Goal: Information Seeking & Learning: Learn about a topic

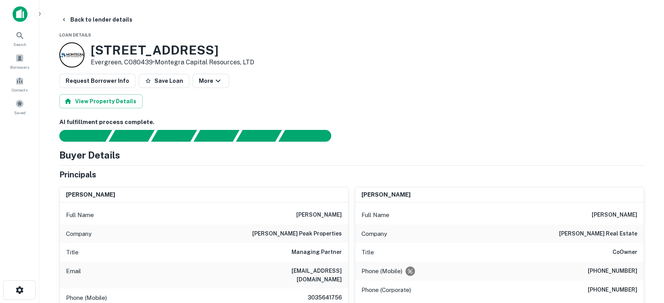
click at [24, 15] on img at bounding box center [20, 14] width 15 height 16
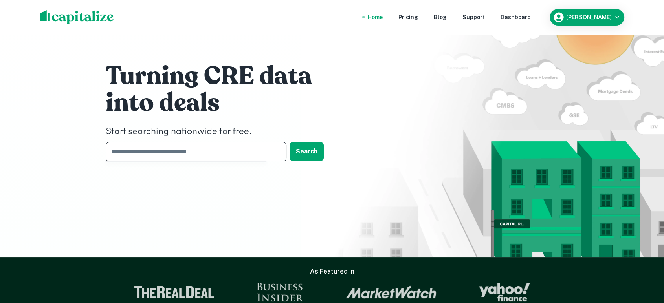
click at [202, 157] on input "text" at bounding box center [193, 151] width 175 height 19
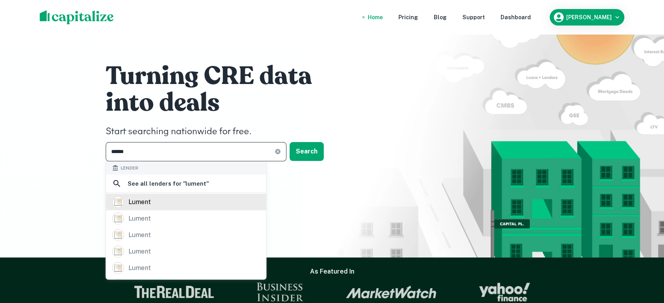
type input "******"
click at [171, 198] on div "lument" at bounding box center [186, 203] width 148 height 12
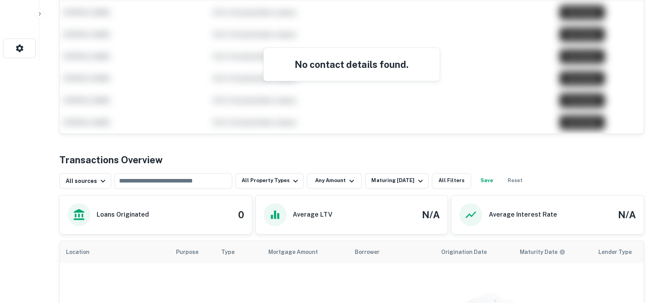
scroll to position [58, 0]
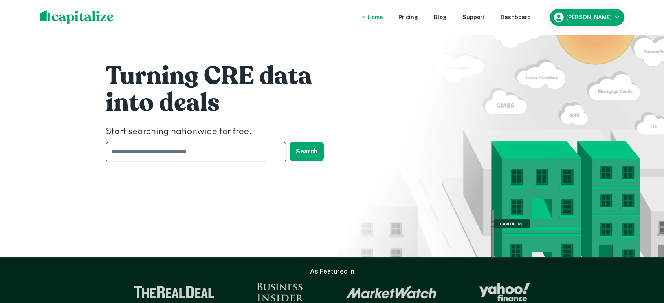
click at [245, 154] on input "text" at bounding box center [193, 151] width 175 height 19
click at [81, 18] on img at bounding box center [77, 17] width 74 height 14
drag, startPoint x: 219, startPoint y: 159, endPoint x: 219, endPoint y: 153, distance: 5.5
click at [219, 158] on input "text" at bounding box center [193, 151] width 175 height 19
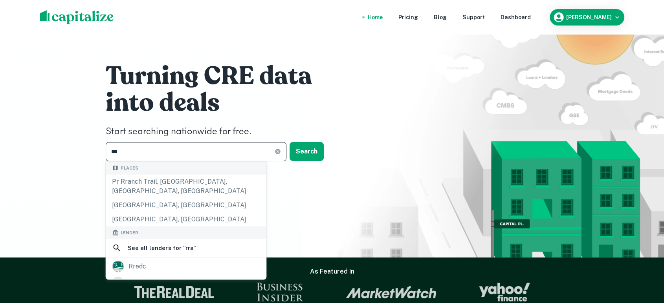
type input "***"
click at [320, 184] on div "Turning CRE data into deals Start searching nationwide for free. *** ​ Search" at bounding box center [332, 114] width 472 height 228
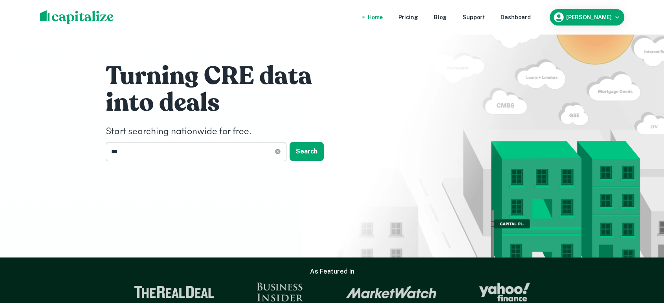
click at [243, 150] on input "***" at bounding box center [190, 151] width 169 height 19
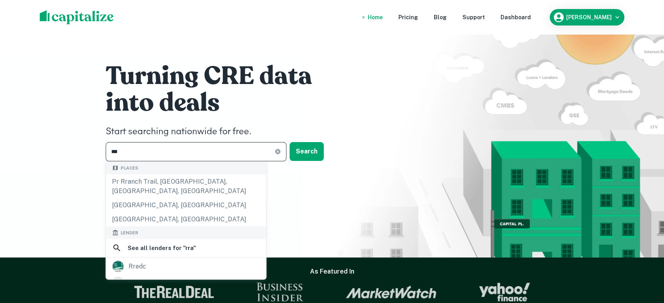
click at [279, 151] on icon at bounding box center [277, 151] width 5 height 5
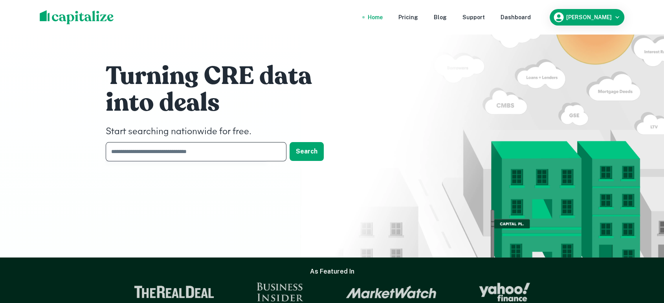
click at [227, 155] on input "text" at bounding box center [193, 151] width 175 height 19
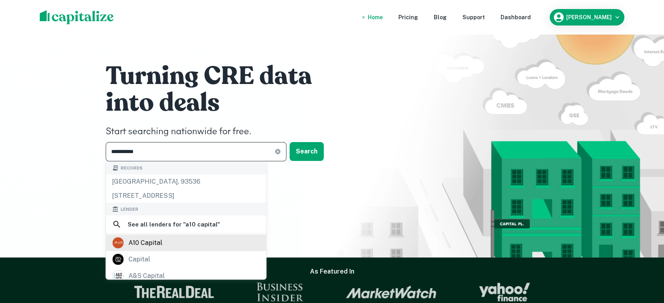
type input "**********"
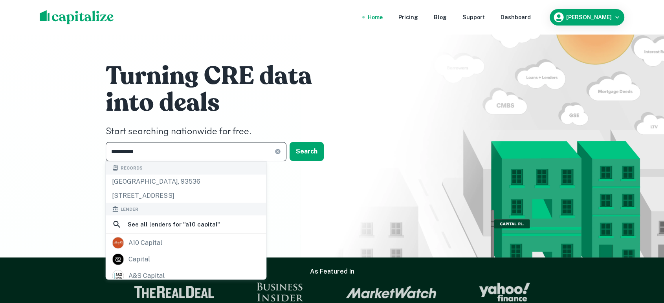
click at [173, 239] on div "a10 capital" at bounding box center [186, 243] width 148 height 12
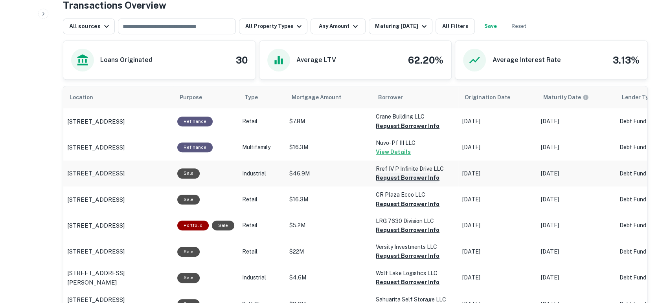
scroll to position [291, 0]
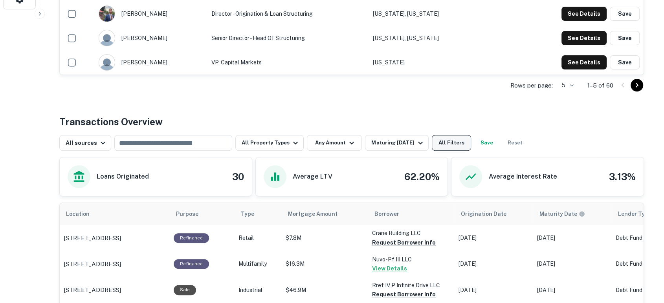
click at [450, 138] on button "All Filters" at bounding box center [451, 143] width 39 height 16
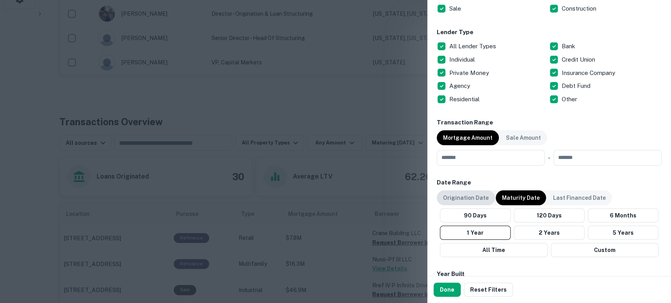
click at [477, 199] on p "Origination Date" at bounding box center [466, 198] width 46 height 9
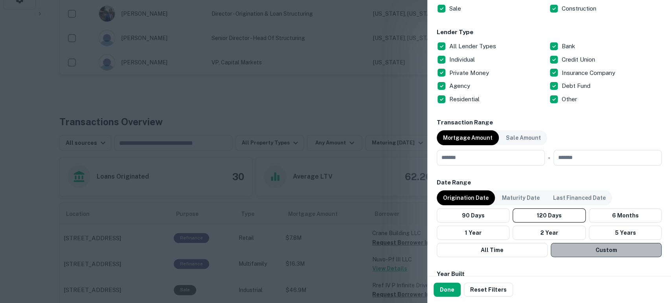
click at [610, 253] on button "Custom" at bounding box center [606, 250] width 111 height 14
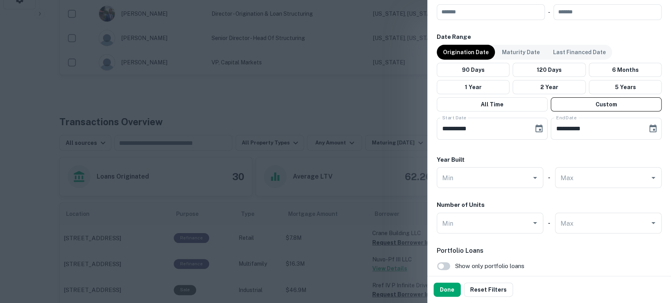
scroll to position [465, 0]
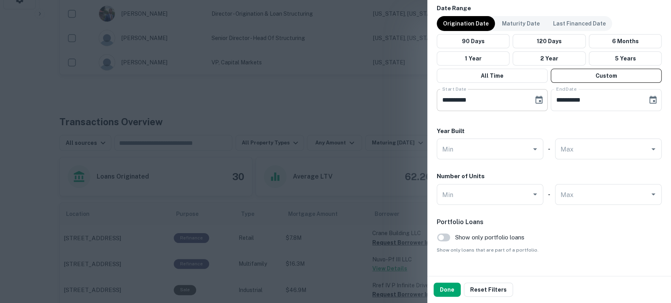
click at [535, 100] on icon "Choose date, selected date is Apr 15, 2025" at bounding box center [538, 100] width 7 height 8
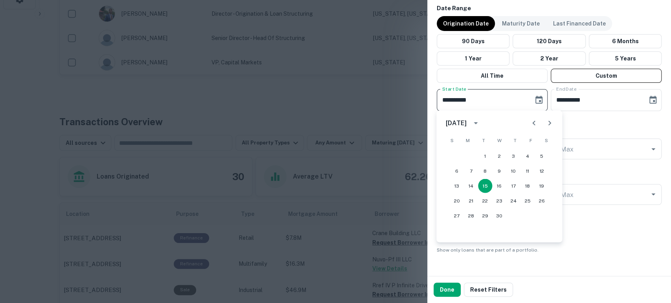
click at [480, 123] on icon "calendar view is open, switch to year view" at bounding box center [475, 122] width 9 height 9
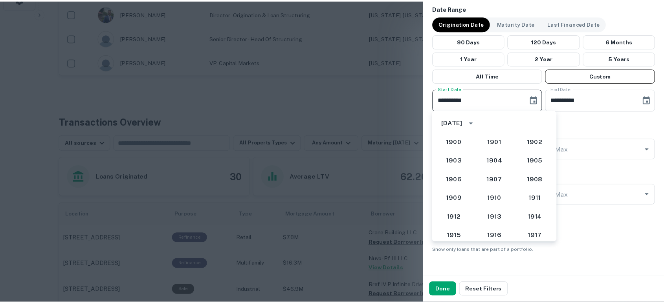
scroll to position [682, 0]
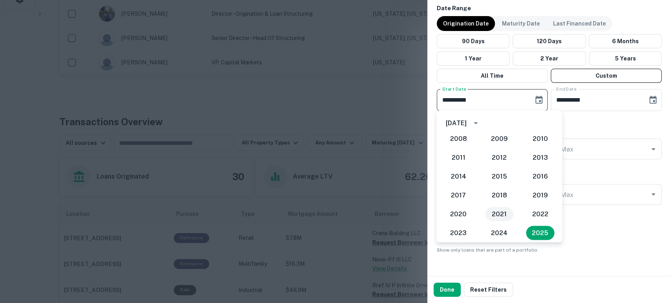
click at [505, 214] on button "2021" at bounding box center [499, 214] width 28 height 14
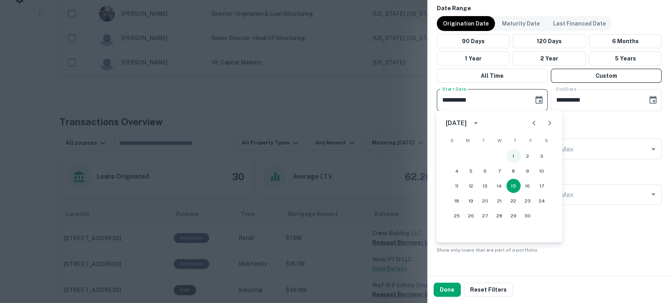
click at [514, 155] on button "1" at bounding box center [513, 156] width 14 height 14
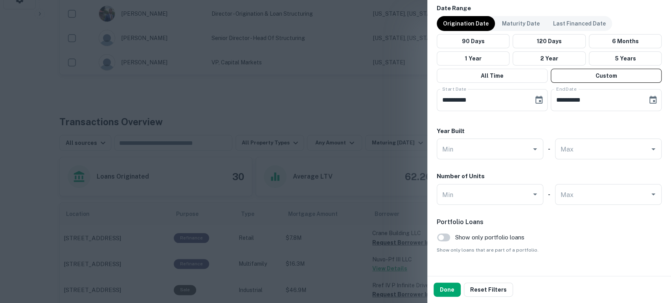
type input "**********"
click at [443, 289] on button "Done" at bounding box center [446, 290] width 27 height 14
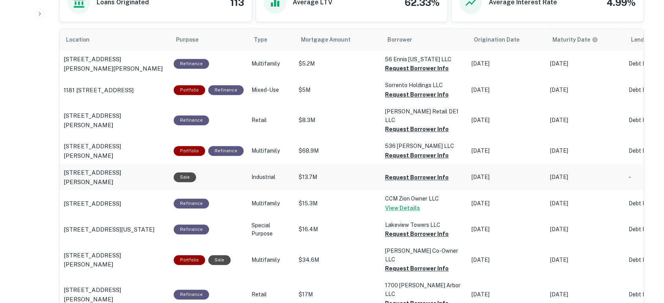
scroll to position [524, 0]
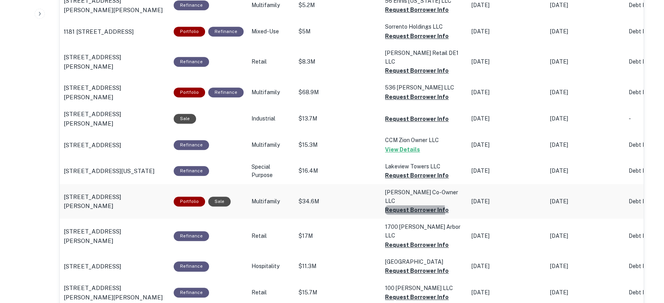
click at [408, 15] on button "Request Borrower Info" at bounding box center [417, 9] width 64 height 9
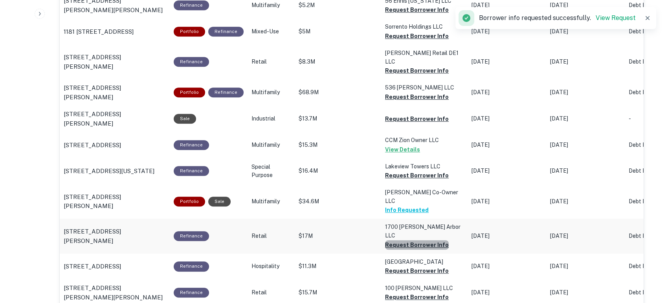
click at [419, 15] on button "Request Borrower Info" at bounding box center [417, 9] width 64 height 9
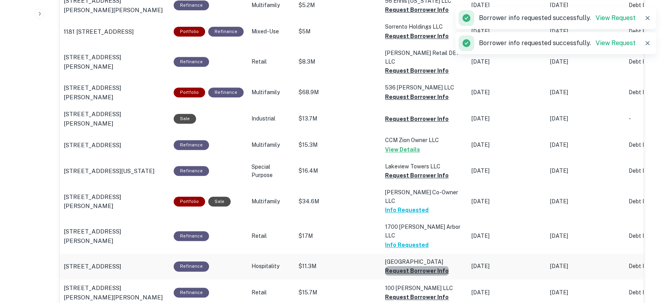
click at [419, 15] on button "Request Borrower Info" at bounding box center [417, 9] width 64 height 9
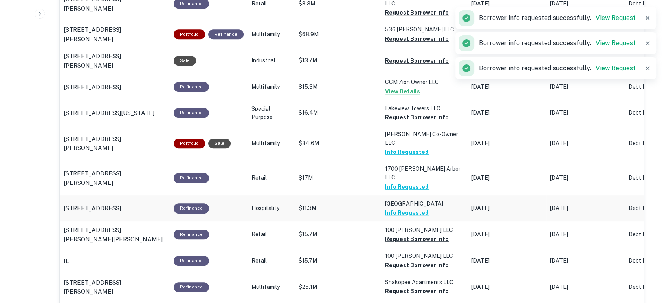
scroll to position [640, 0]
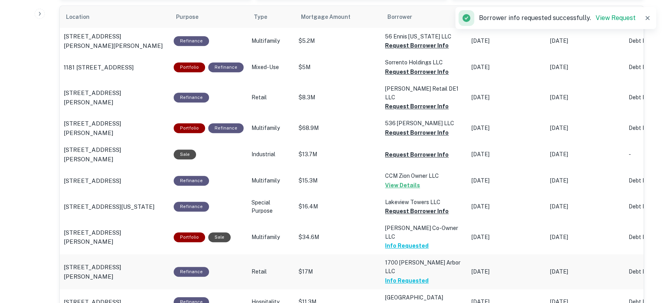
scroll to position [465, 0]
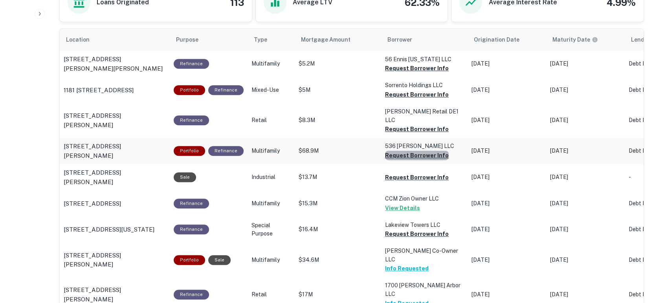
click at [412, 73] on button "Request Borrower Info" at bounding box center [417, 68] width 64 height 9
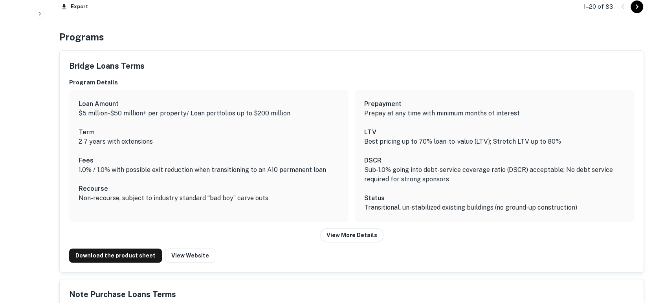
scroll to position [990, 0]
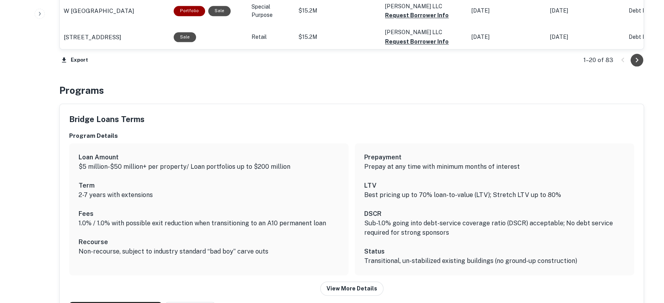
click at [635, 64] on icon "Go to next page" at bounding box center [636, 59] width 9 height 9
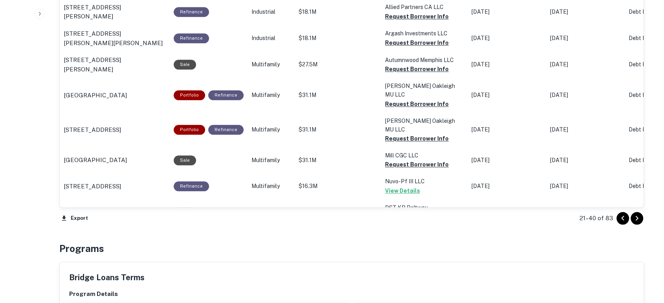
scroll to position [815, 0]
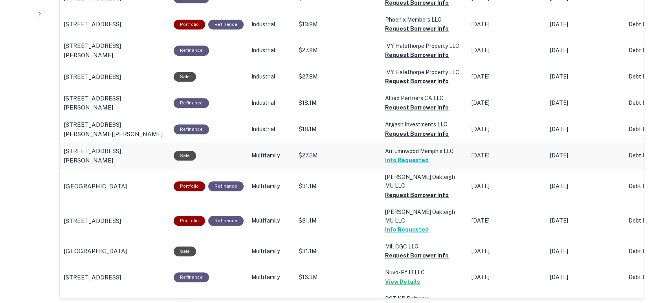
scroll to position [757, 0]
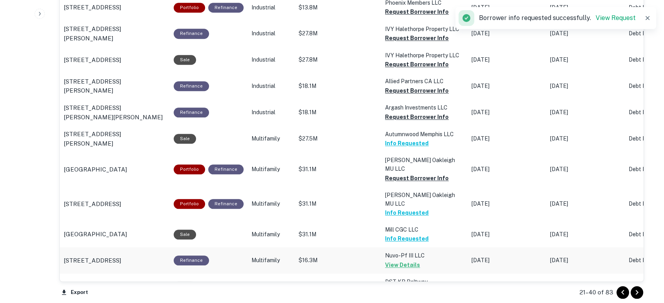
scroll to position [873, 0]
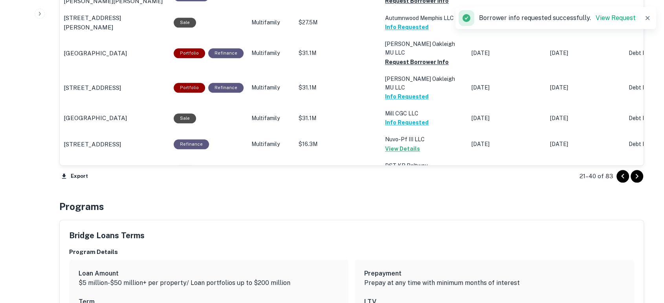
click at [636, 177] on icon "Go to next page" at bounding box center [636, 176] width 9 height 9
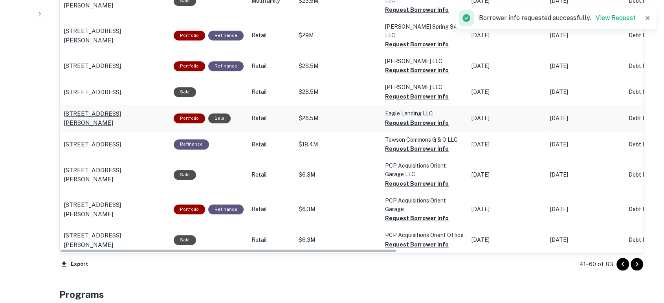
scroll to position [873, 0]
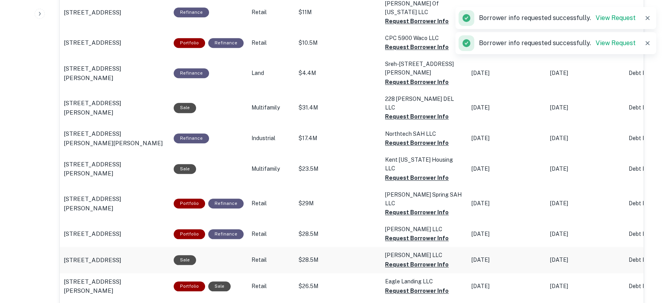
scroll to position [640, 0]
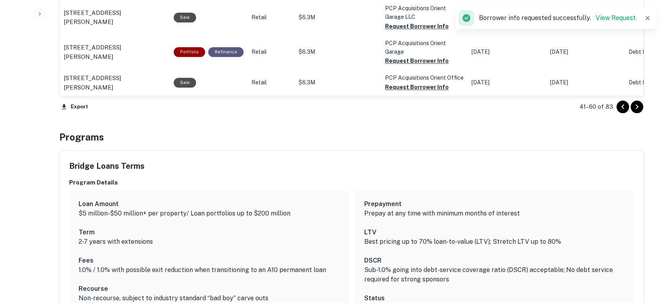
scroll to position [990, 0]
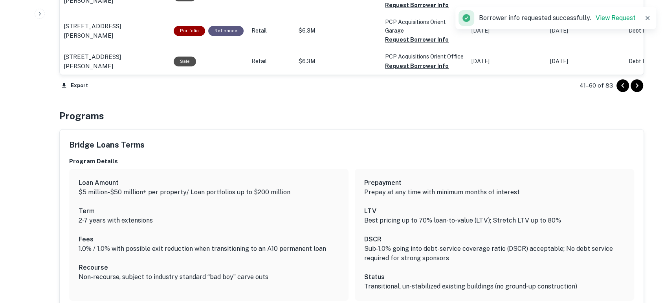
click at [640, 82] on icon "Go to next page" at bounding box center [636, 85] width 9 height 9
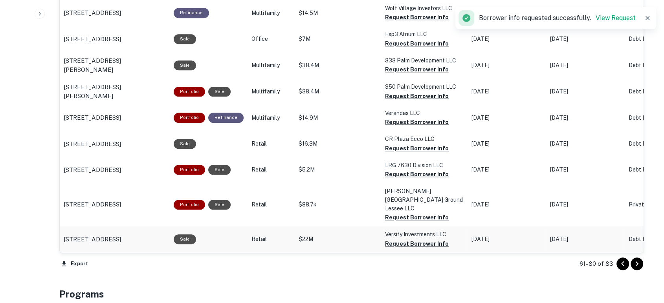
scroll to position [815, 0]
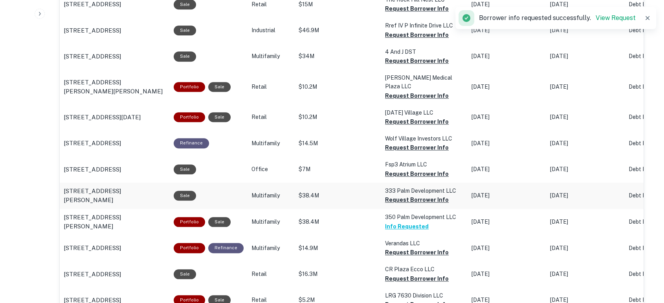
scroll to position [640, 0]
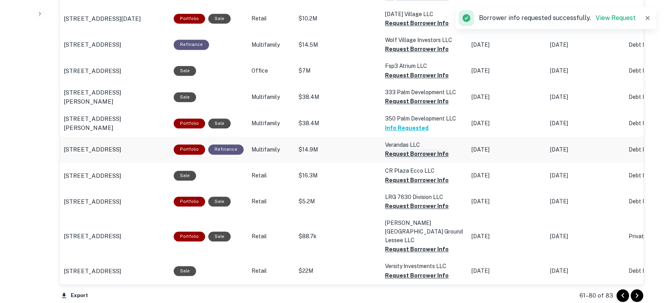
scroll to position [873, 0]
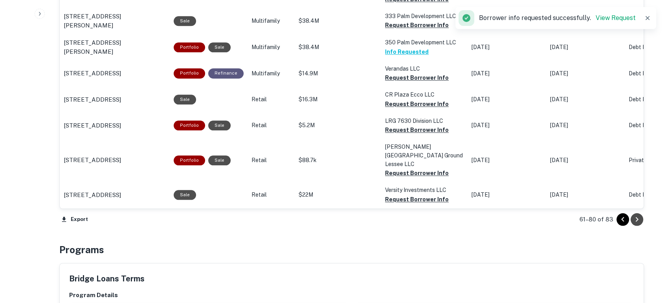
click at [635, 219] on icon "Go to next page" at bounding box center [636, 219] width 9 height 9
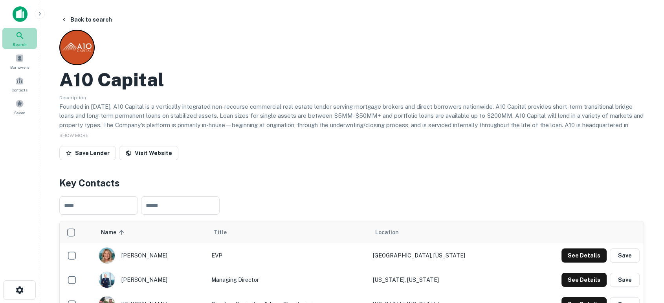
click at [21, 37] on icon at bounding box center [20, 35] width 7 height 7
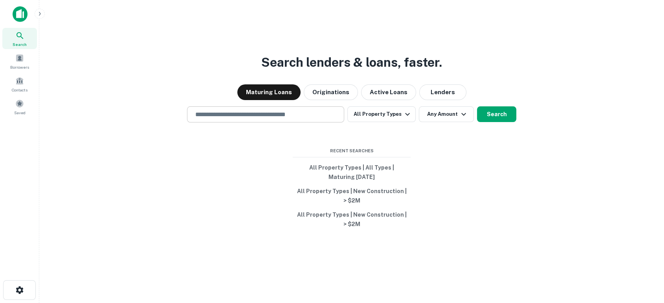
click at [265, 110] on input "text" at bounding box center [266, 114] width 150 height 9
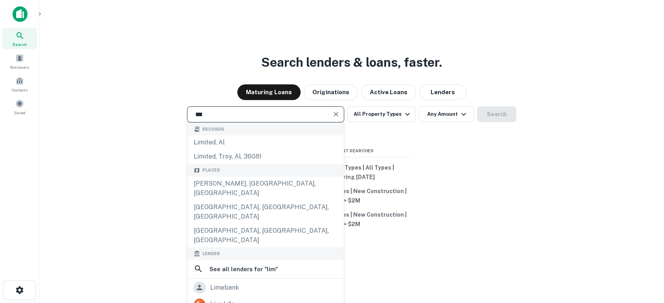
type input "***"
click at [22, 13] on img at bounding box center [20, 14] width 15 height 16
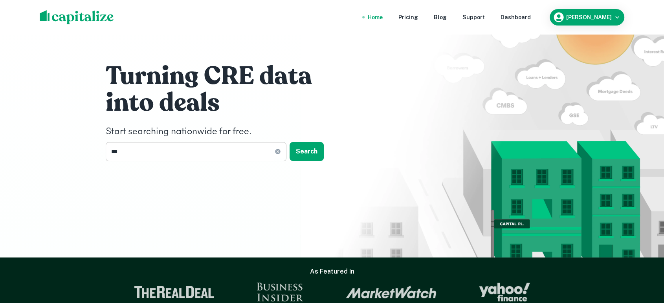
click at [277, 154] on icon at bounding box center [277, 151] width 5 height 5
click at [225, 156] on input "text" at bounding box center [193, 151] width 175 height 19
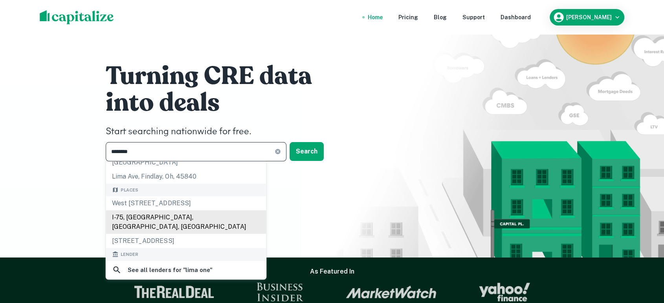
scroll to position [58, 0]
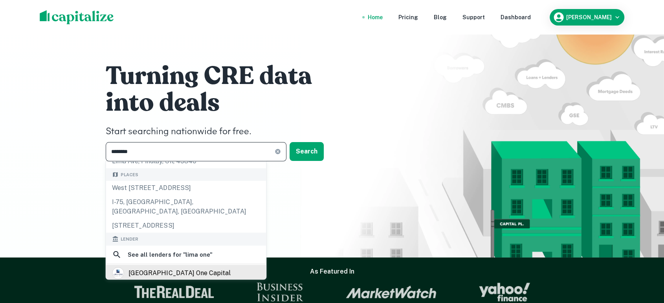
type input "********"
click at [178, 268] on div "lima one capital" at bounding box center [180, 274] width 102 height 12
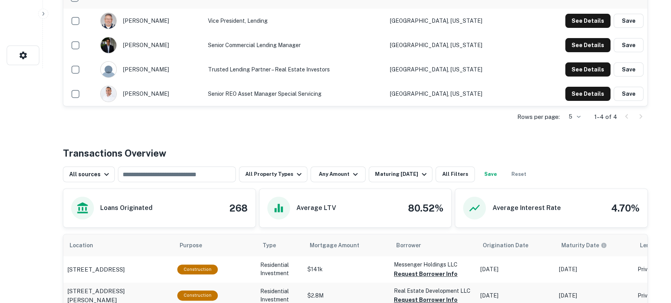
scroll to position [233, 0]
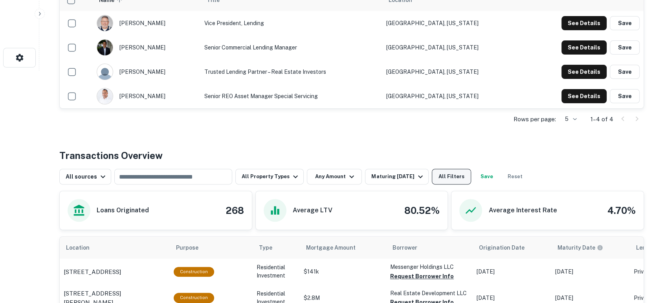
click at [438, 178] on button "All Filters" at bounding box center [451, 177] width 39 height 16
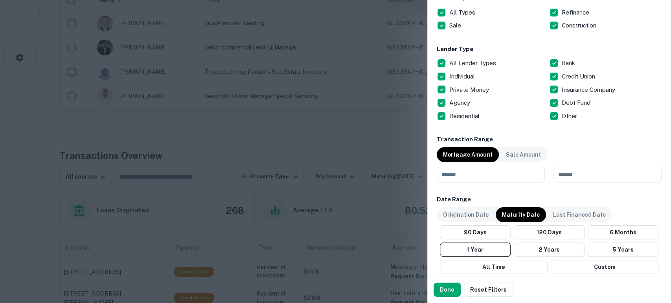
scroll to position [291, 0]
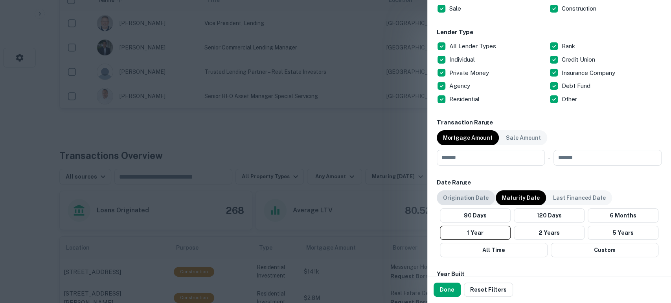
click at [468, 199] on p "Origination Date" at bounding box center [466, 198] width 46 height 9
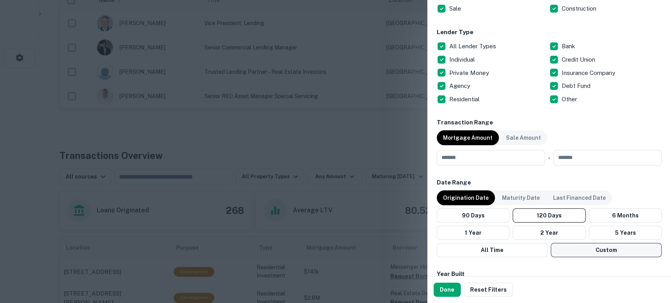
click at [602, 246] on button "Custom" at bounding box center [606, 250] width 111 height 14
click at [538, 272] on icon "Choose date, selected date is Apr 15, 2025" at bounding box center [538, 274] width 7 height 8
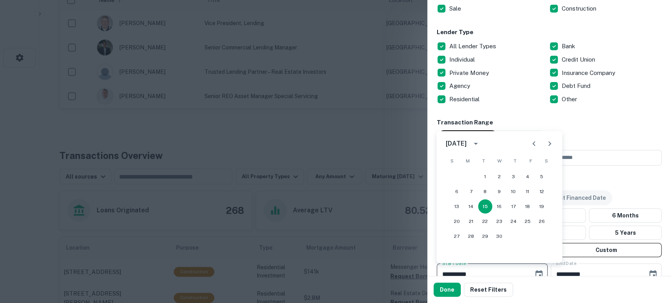
click at [482, 138] on button "calendar view is open, switch to year view" at bounding box center [475, 143] width 13 height 13
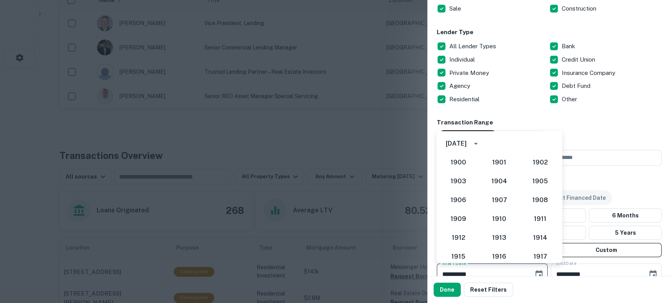
scroll to position [682, 0]
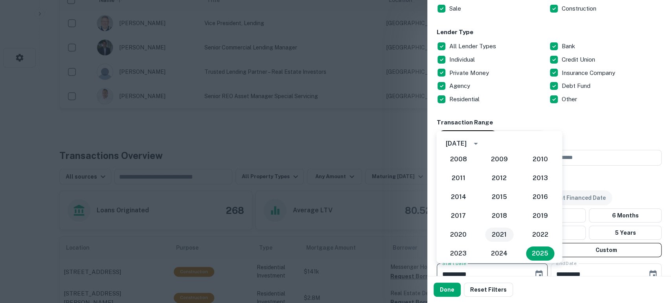
click at [494, 235] on button "2021" at bounding box center [499, 235] width 28 height 14
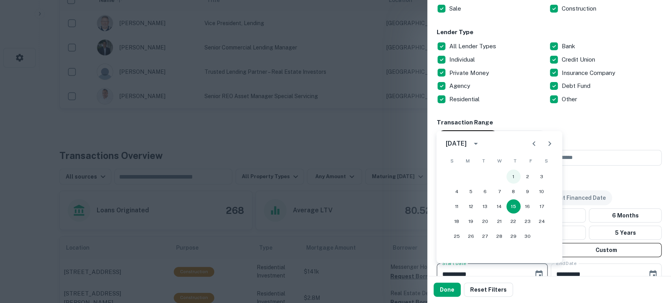
click at [515, 176] on button "1" at bounding box center [513, 177] width 14 height 14
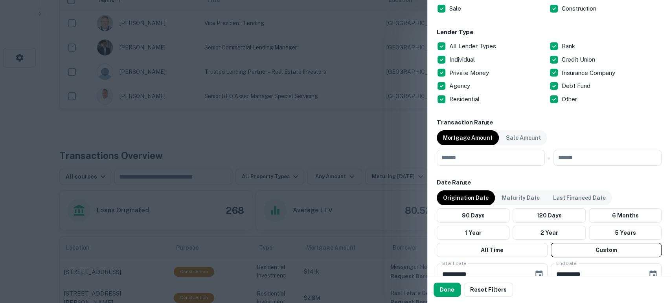
type input "**********"
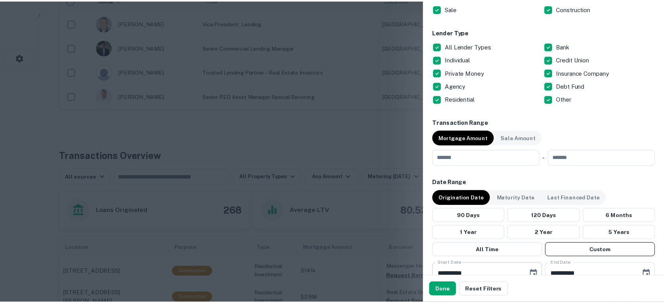
scroll to position [296, 0]
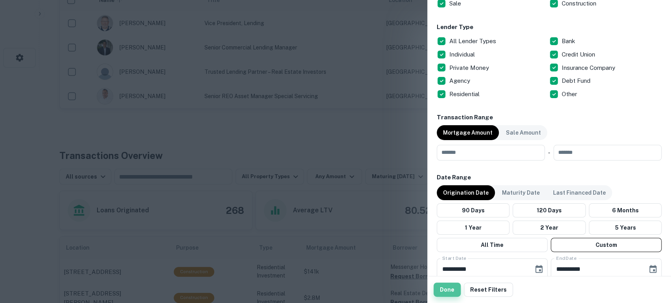
click at [443, 290] on button "Done" at bounding box center [446, 290] width 27 height 14
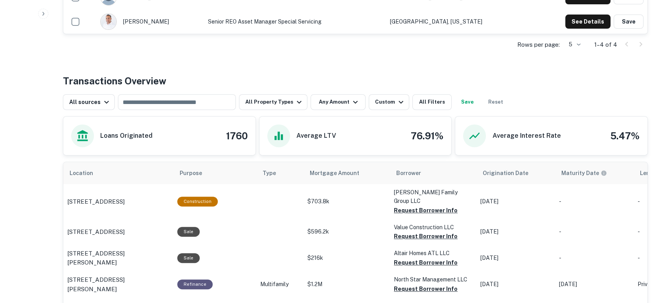
scroll to position [291, 0]
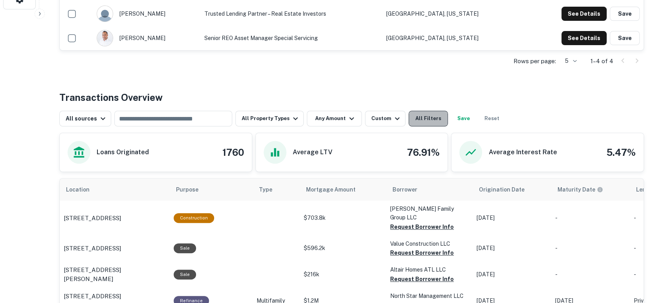
click at [429, 121] on button "All Filters" at bounding box center [428, 119] width 39 height 16
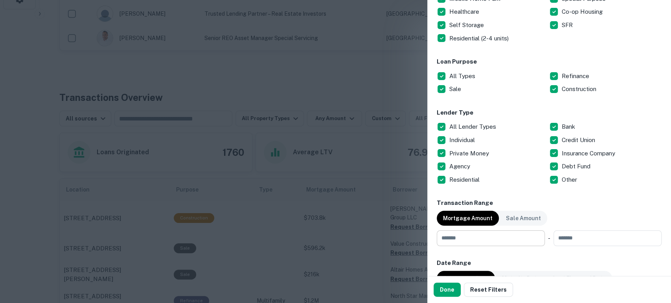
scroll to position [233, 0]
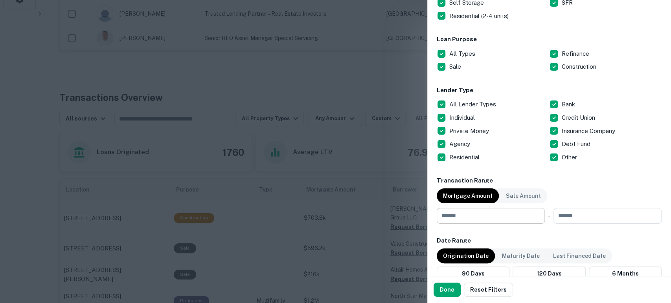
click at [475, 213] on input "number" at bounding box center [488, 216] width 103 height 16
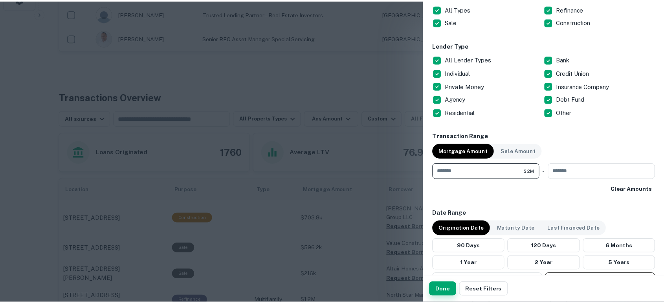
scroll to position [291, 0]
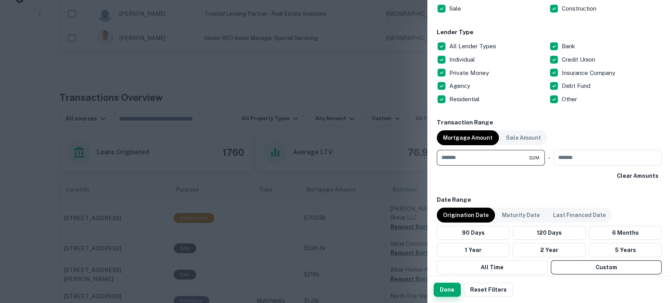
type input "*******"
click at [453, 286] on button "Done" at bounding box center [446, 290] width 27 height 14
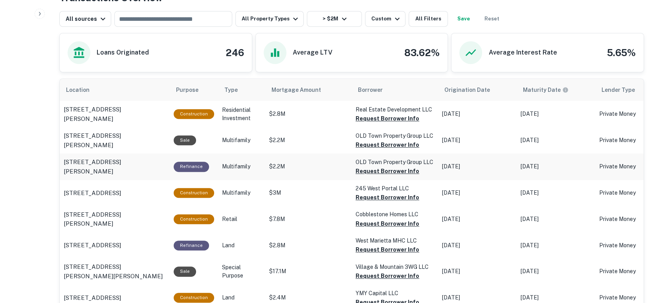
scroll to position [408, 0]
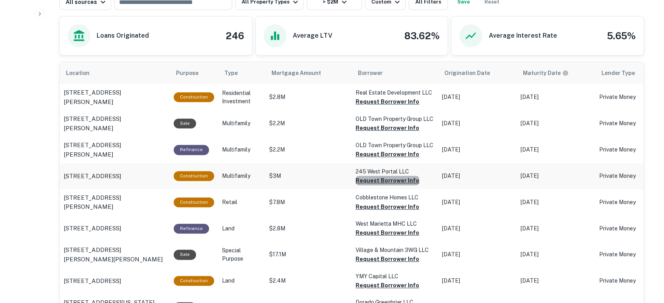
click at [388, 107] on button "Request Borrower Info" at bounding box center [388, 101] width 64 height 9
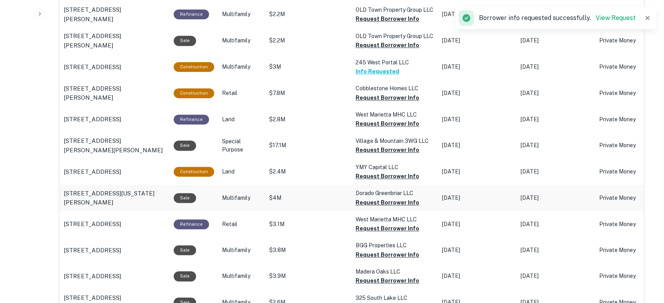
scroll to position [524, 0]
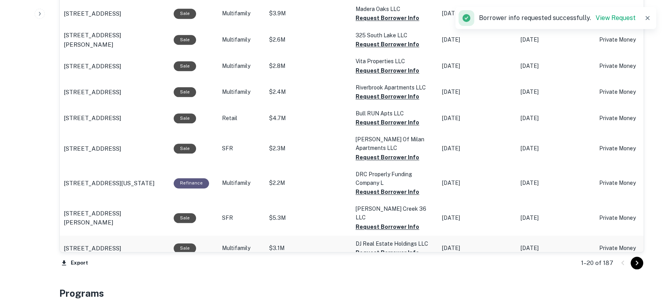
scroll to position [815, 0]
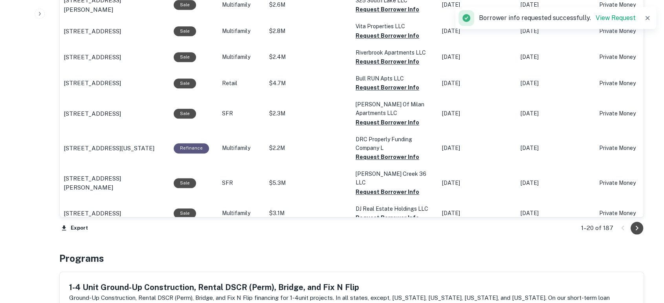
click at [633, 227] on icon "Go to next page" at bounding box center [636, 228] width 9 height 9
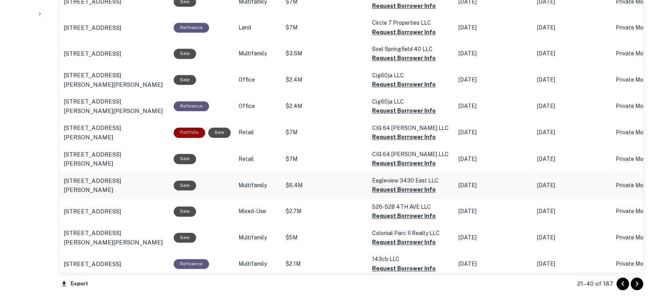
scroll to position [815, 0]
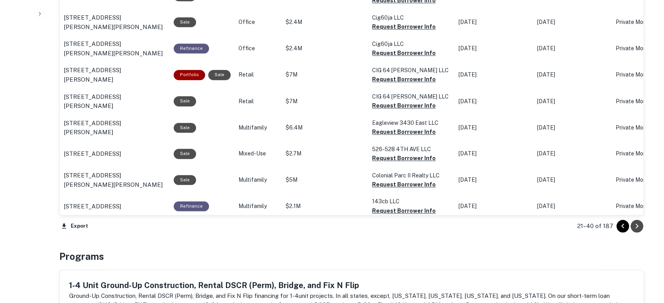
click at [641, 228] on icon "Go to next page" at bounding box center [636, 226] width 9 height 9
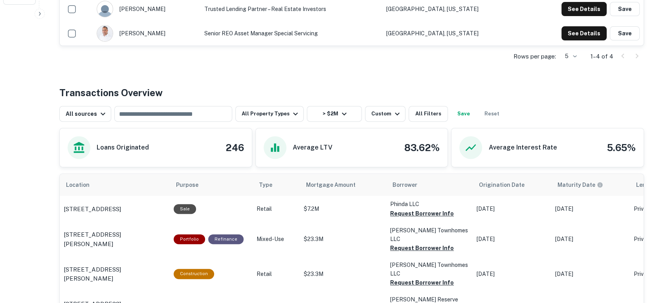
scroll to position [408, 0]
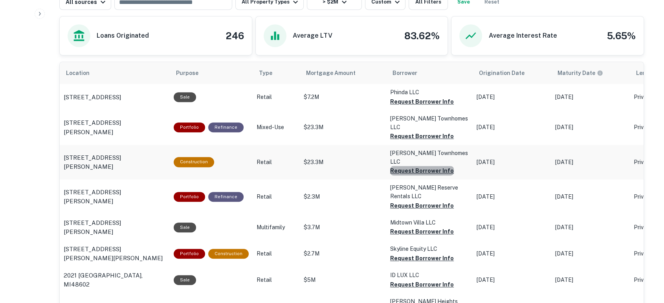
click at [421, 107] on button "Request Borrower Info" at bounding box center [422, 101] width 64 height 9
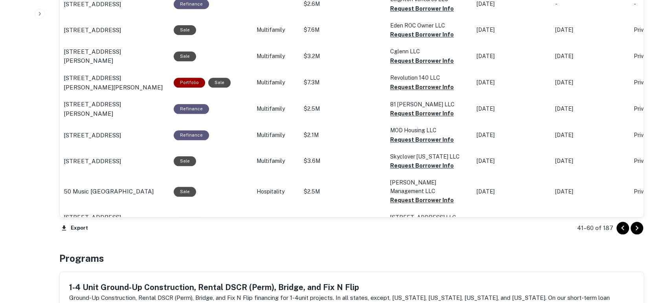
scroll to position [815, 0]
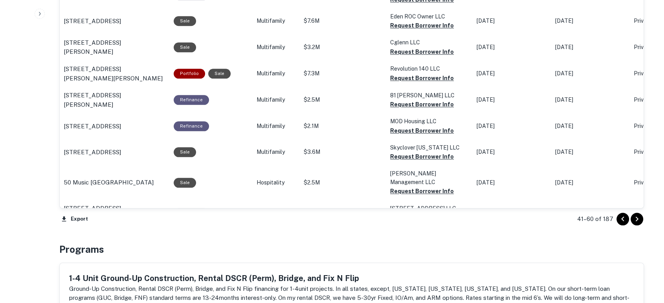
click at [641, 219] on icon "Go to next page" at bounding box center [636, 219] width 9 height 9
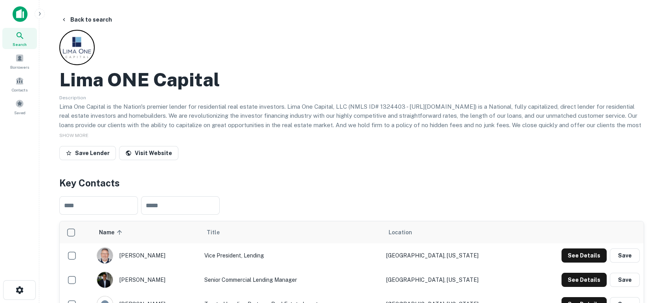
click at [21, 13] on img at bounding box center [20, 14] width 15 height 16
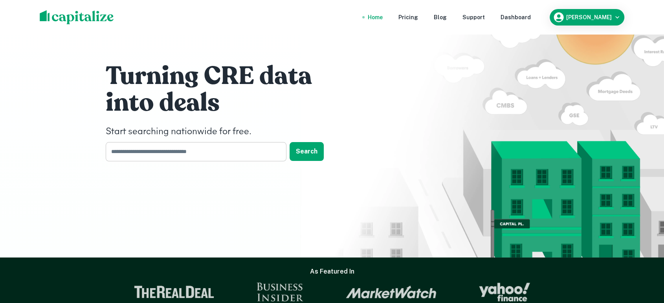
click at [258, 157] on input "text" at bounding box center [193, 151] width 175 height 19
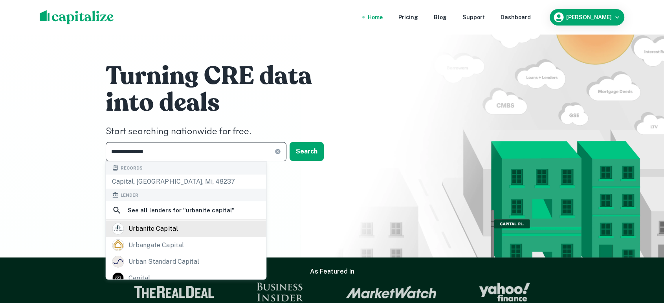
type input "**********"
click at [193, 232] on div "urbanite capital" at bounding box center [186, 229] width 148 height 12
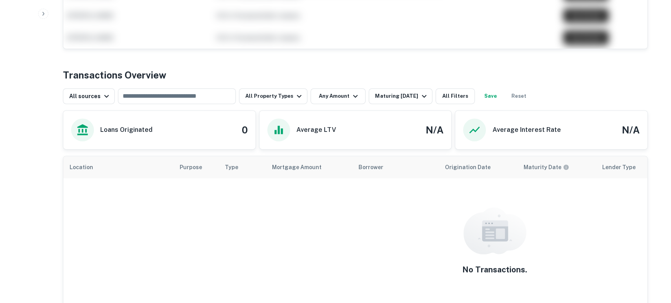
scroll to position [291, 0]
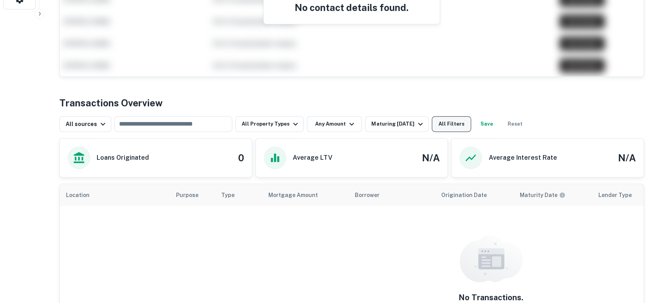
click at [448, 122] on button "All Filters" at bounding box center [451, 124] width 39 height 16
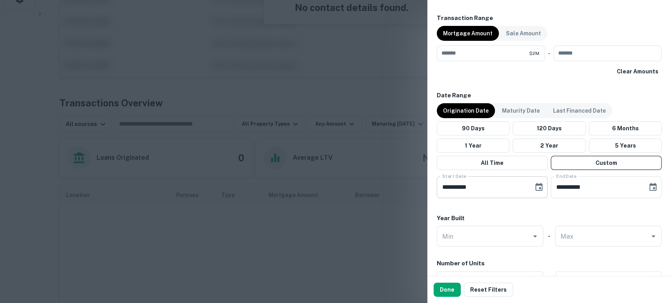
scroll to position [408, 0]
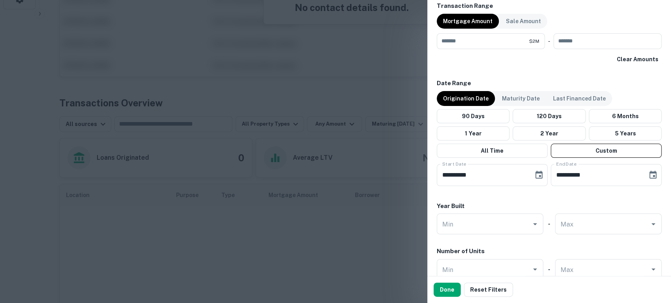
click at [471, 97] on p "Origination Date" at bounding box center [466, 98] width 46 height 9
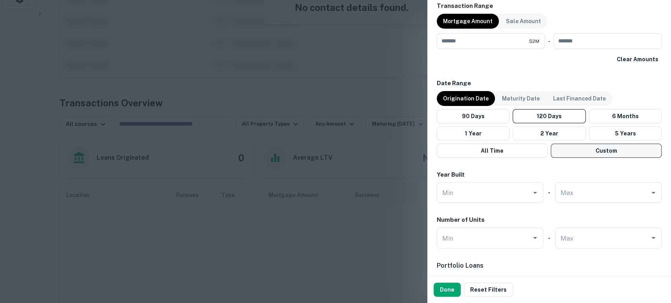
click at [589, 145] on button "Custom" at bounding box center [606, 151] width 111 height 14
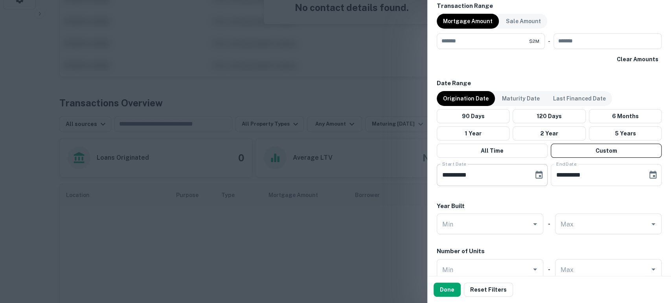
click at [537, 177] on icon "Choose date, selected date is Apr 15, 2025" at bounding box center [538, 175] width 9 height 9
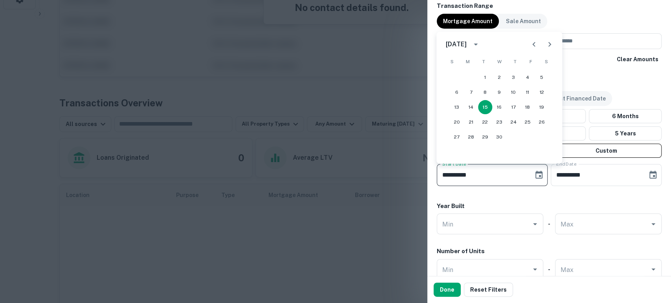
click at [480, 48] on icon "calendar view is open, switch to year view" at bounding box center [475, 44] width 9 height 9
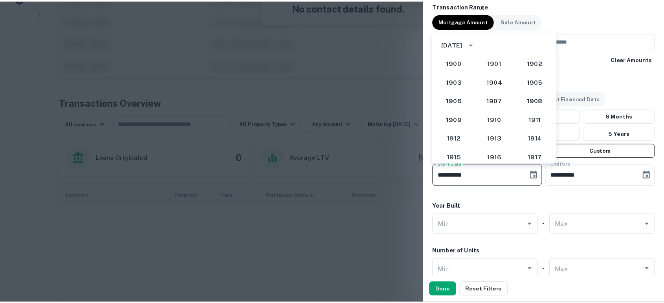
scroll to position [682, 0]
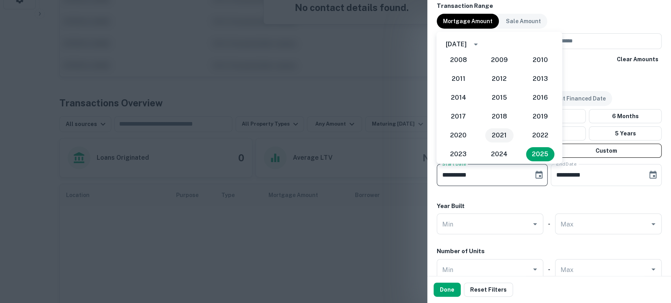
click at [502, 135] on button "2021" at bounding box center [499, 136] width 28 height 14
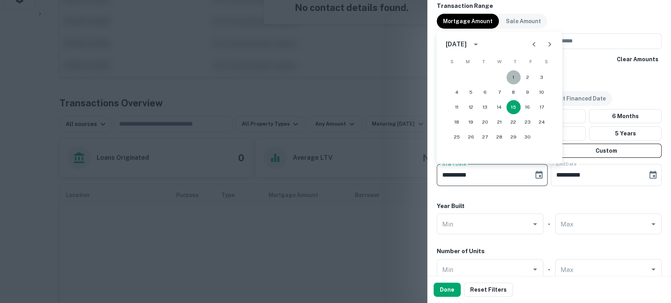
click at [516, 73] on button "1" at bounding box center [513, 77] width 14 height 14
type input "**********"
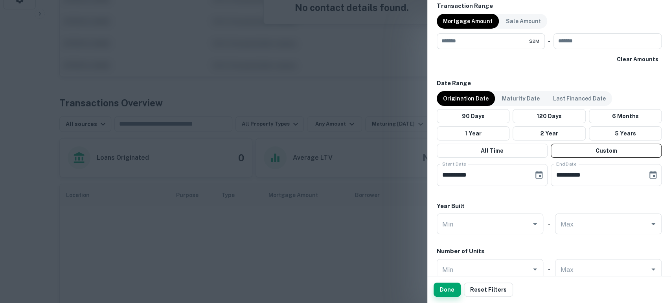
click at [448, 289] on button "Done" at bounding box center [446, 290] width 27 height 14
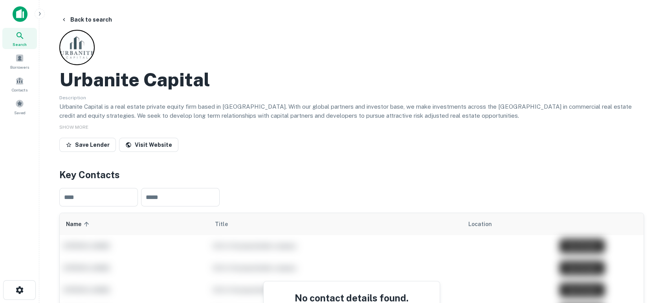
click at [19, 12] on img at bounding box center [20, 14] width 15 height 16
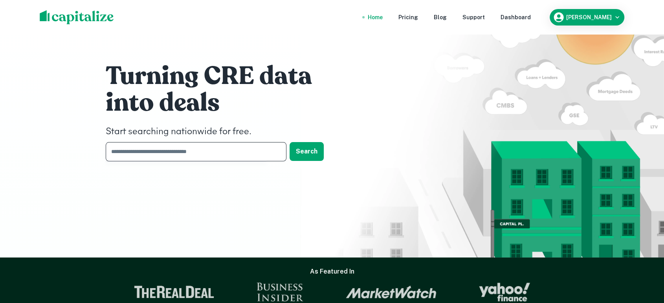
click at [251, 145] on input "text" at bounding box center [193, 151] width 175 height 19
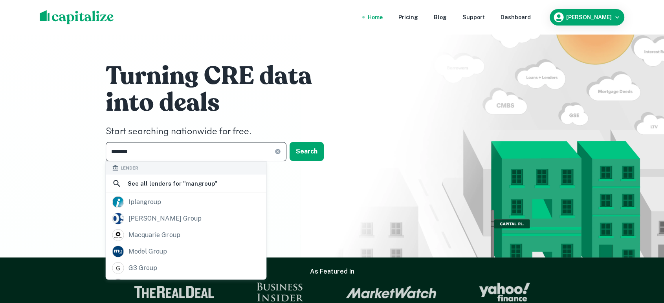
type input "********"
drag, startPoint x: 215, startPoint y: 144, endPoint x: 20, endPoint y: 140, distance: 195.4
click at [51, 147] on div "Turning CRE data into deals Start searching nationwide for free. ******** ​ Sea…" at bounding box center [332, 129] width 664 height 258
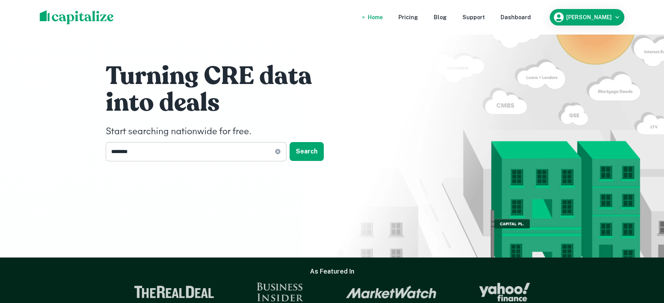
click at [277, 151] on icon at bounding box center [278, 152] width 6 height 6
click at [208, 157] on input "text" at bounding box center [193, 151] width 175 height 19
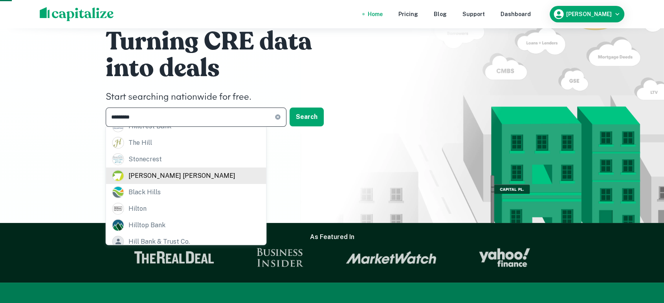
scroll to position [58, 0]
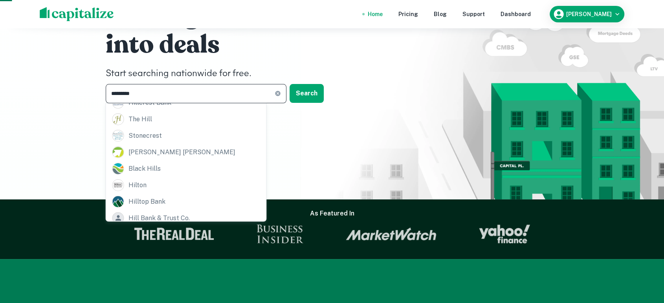
type input "*********"
click at [278, 93] on icon at bounding box center [278, 93] width 6 height 6
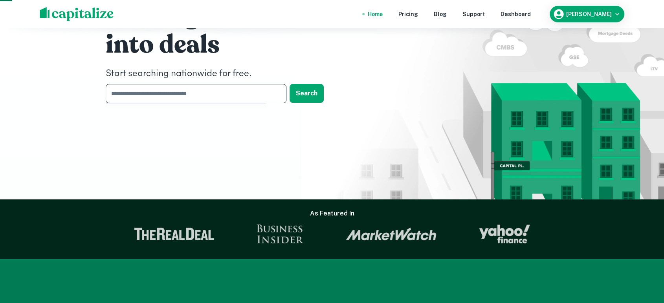
click at [233, 97] on input "text" at bounding box center [193, 93] width 175 height 19
type input "*"
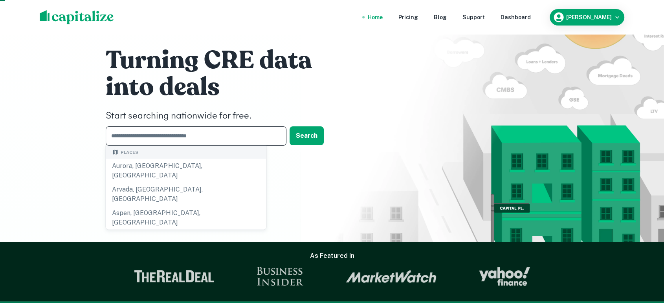
scroll to position [0, 0]
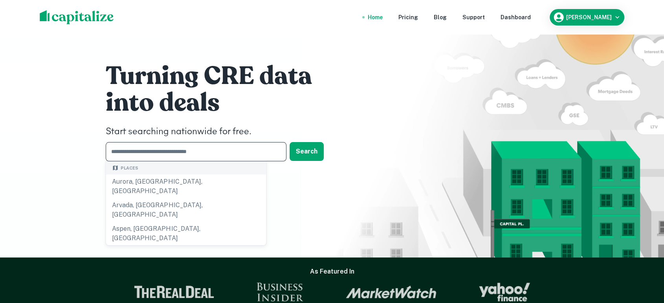
click at [61, 19] on img at bounding box center [77, 17] width 74 height 14
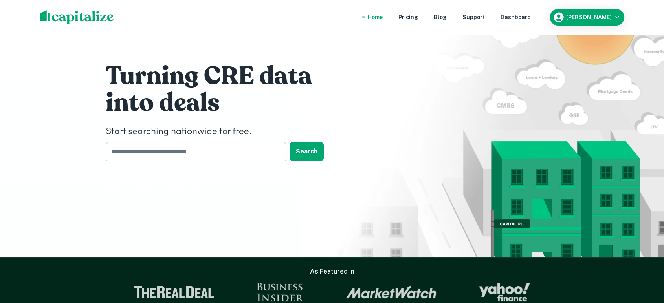
drag, startPoint x: 204, startPoint y: 154, endPoint x: 198, endPoint y: 160, distance: 8.9
click at [204, 154] on input "text" at bounding box center [193, 151] width 175 height 19
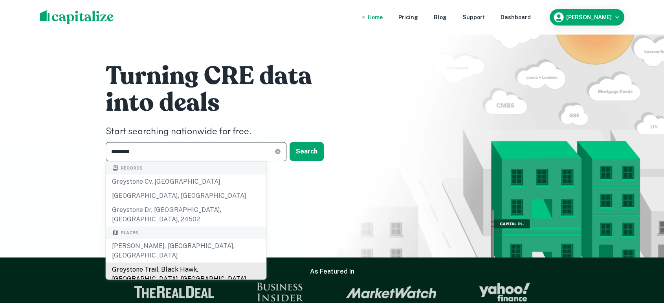
scroll to position [58, 0]
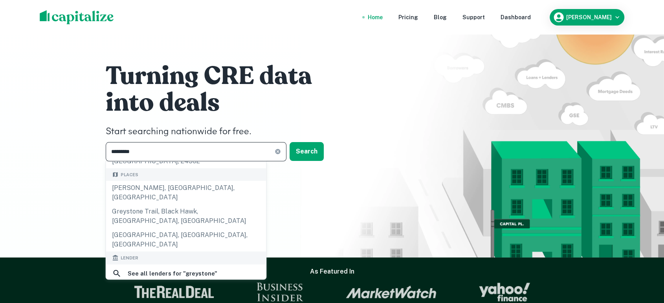
type input "*********"
click at [199, 287] on div "greystone" at bounding box center [186, 293] width 148 height 12
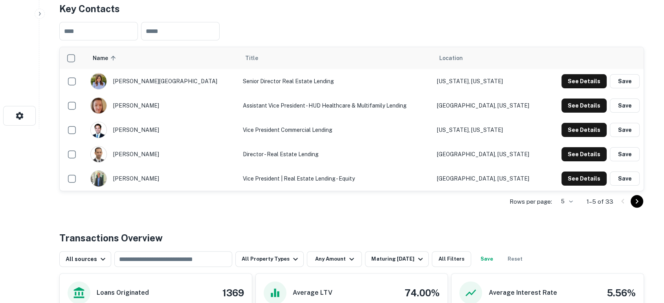
scroll to position [291, 0]
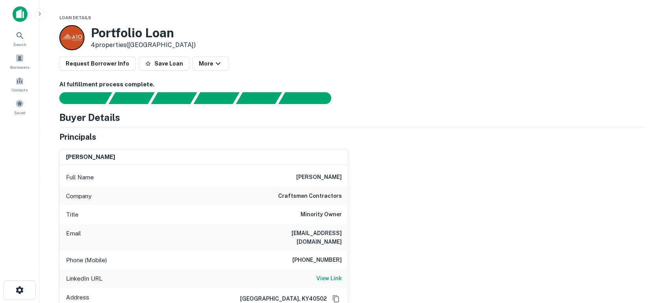
click at [404, 225] on div "[PERSON_NAME] Full Name [PERSON_NAME] Company craftsmen contractors Title Minor…" at bounding box center [348, 237] width 591 height 188
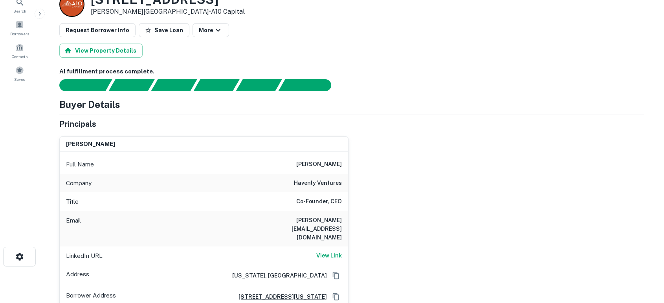
scroll to position [58, 0]
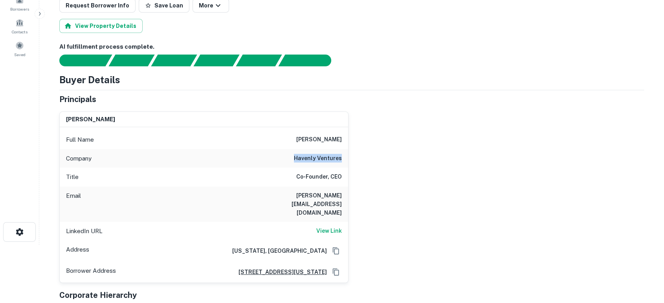
drag, startPoint x: 298, startPoint y: 156, endPoint x: 352, endPoint y: 156, distance: 53.5
click at [352, 156] on div "reid marks Full Name reid marks Company havenly ventures Title Co-Founder, CEO …" at bounding box center [348, 194] width 591 height 178
drag, startPoint x: 336, startPoint y: 156, endPoint x: 465, endPoint y: 132, distance: 131.6
click at [457, 138] on div "reid marks Full Name reid marks Company havenly ventures Title Co-Founder, CEO …" at bounding box center [348, 194] width 591 height 178
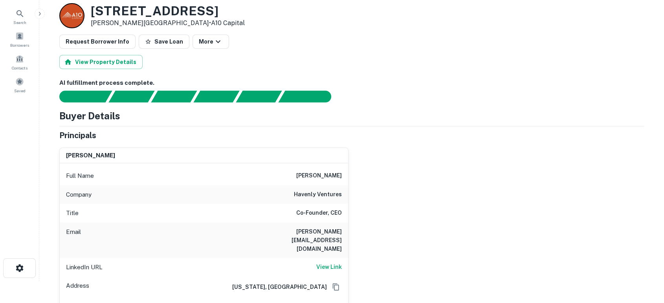
scroll to position [0, 0]
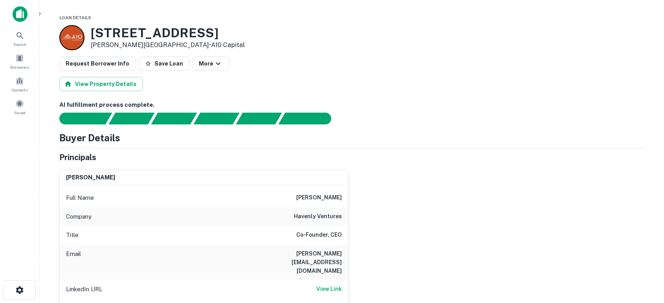
click at [423, 125] on div "AI fulfillment process complete. Buyer Details Principals reid marks Full Name …" at bounding box center [351, 285] width 585 height 368
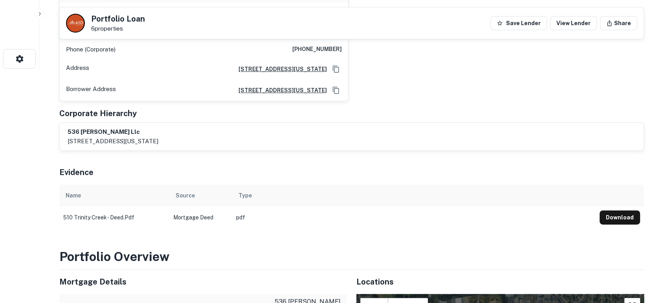
scroll to position [175, 0]
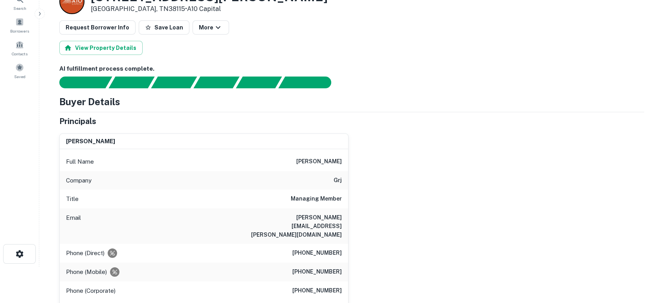
scroll to position [58, 0]
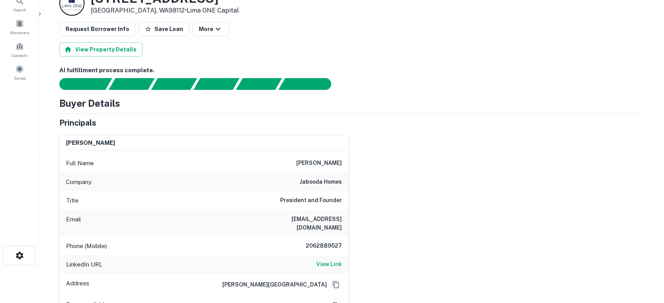
scroll to position [58, 0]
